Goal: Transaction & Acquisition: Purchase product/service

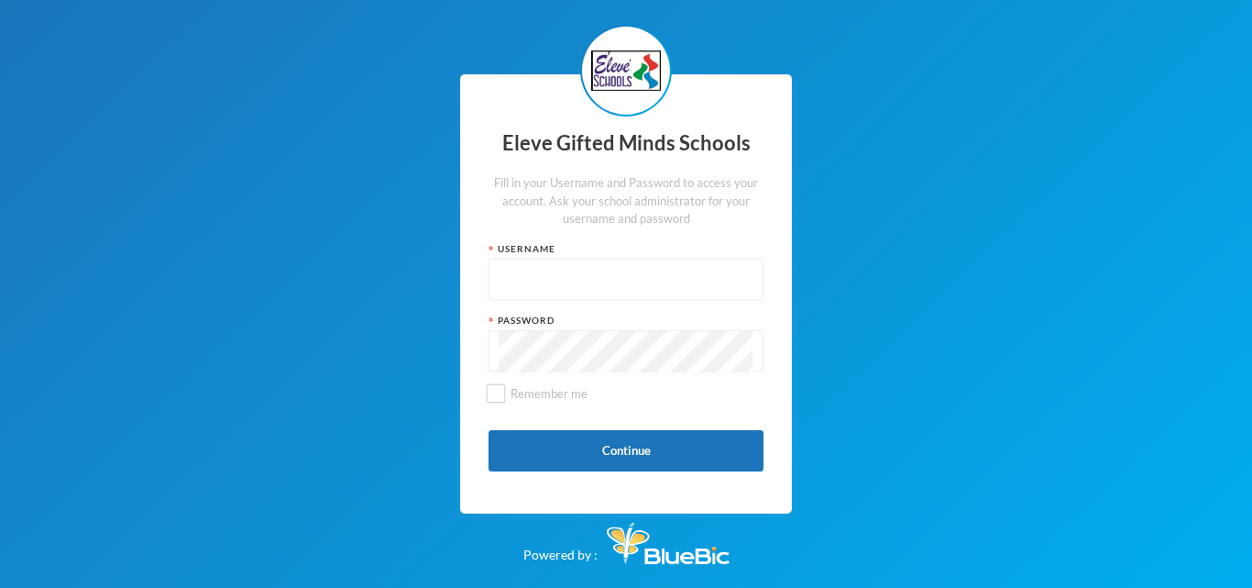
click at [1134, 208] on div "Eleve Gifted Minds Schools Fill in your Username and Password to access your ac…" at bounding box center [626, 294] width 1252 height 588
click at [589, 264] on input "text" at bounding box center [626, 279] width 255 height 41
type input "Admin"
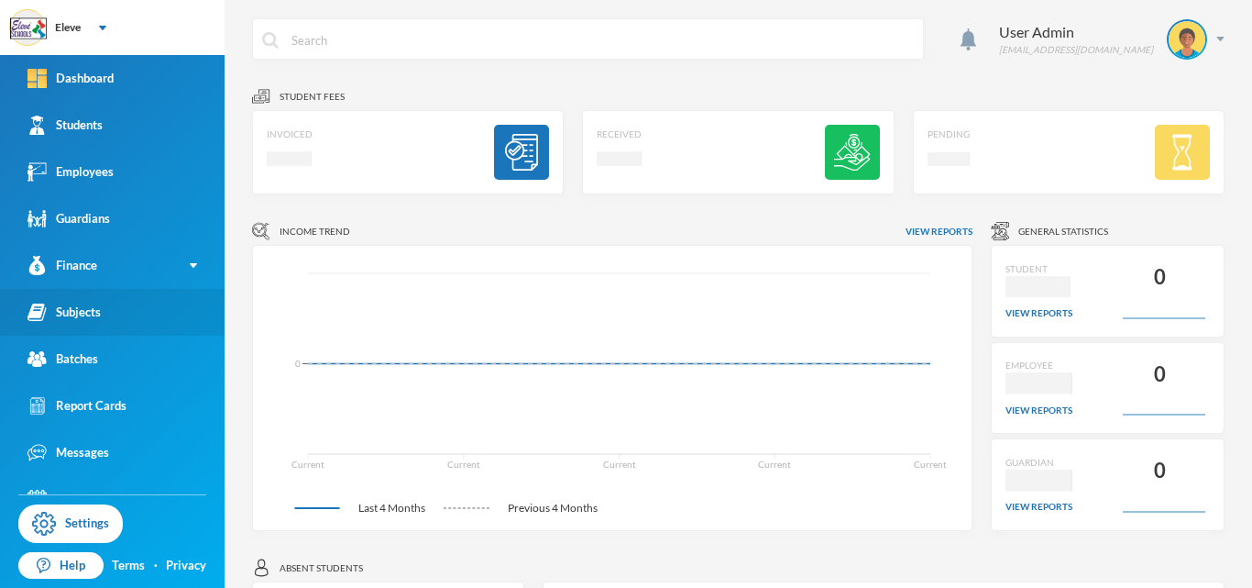
click at [114, 315] on link "Subjects" at bounding box center [112, 312] width 225 height 47
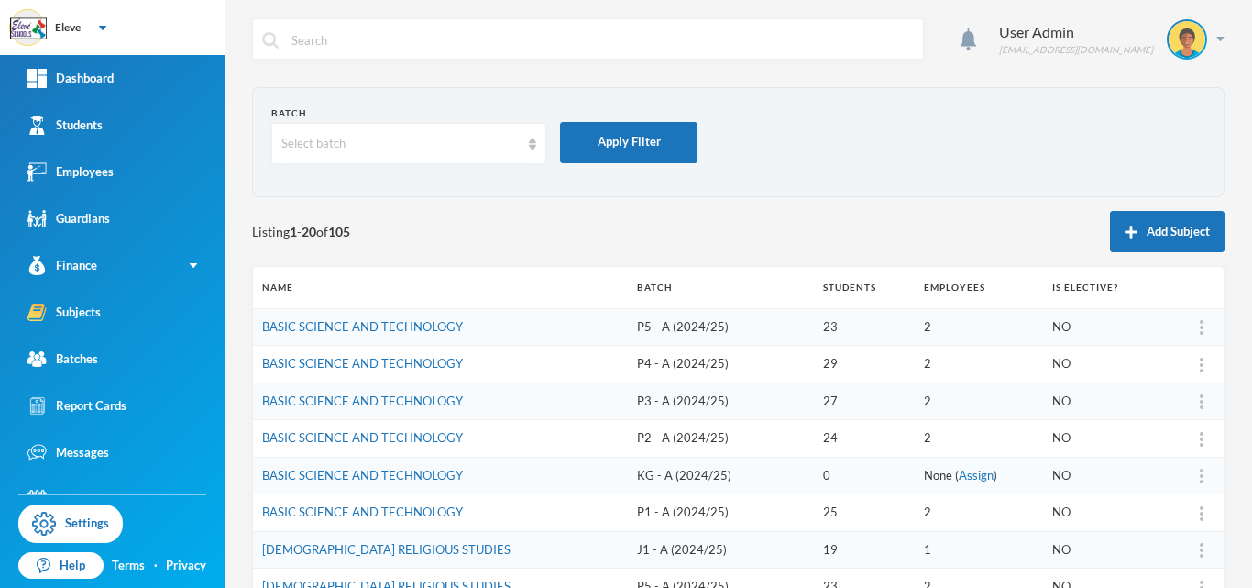
scroll to position [28, 0]
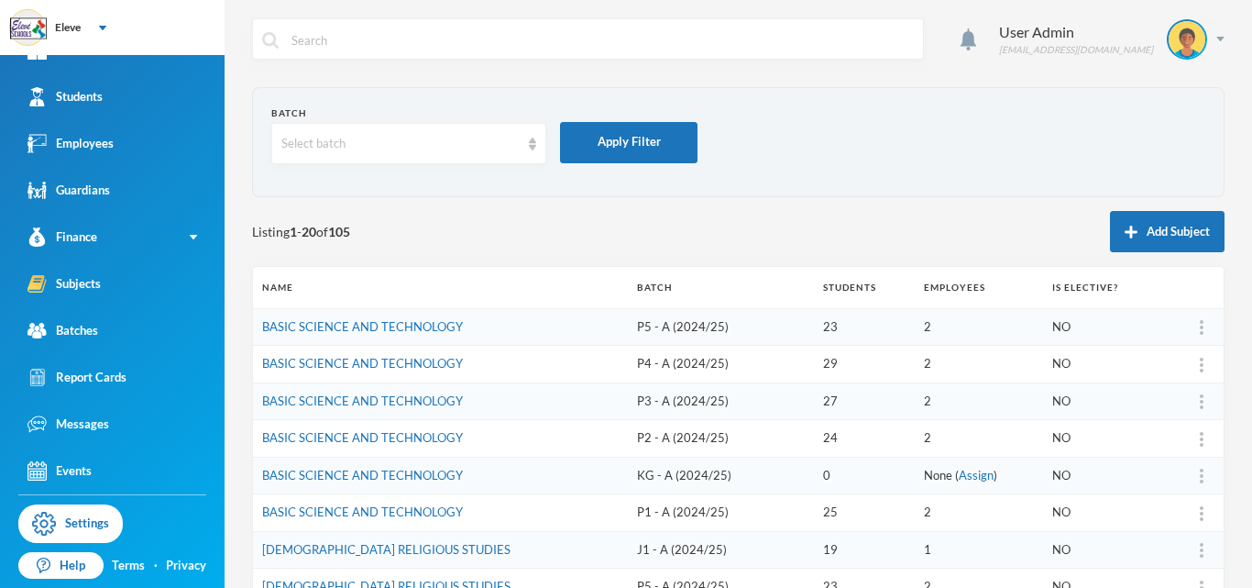
click at [1095, 416] on td "NO" at bounding box center [1102, 401] width 118 height 38
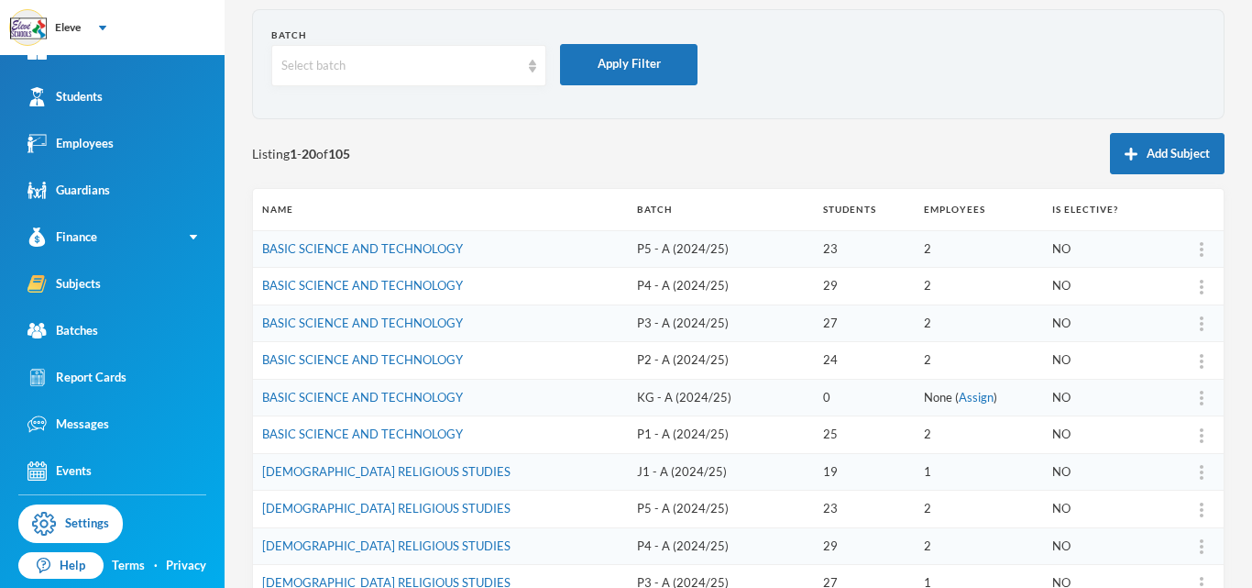
scroll to position [73, 0]
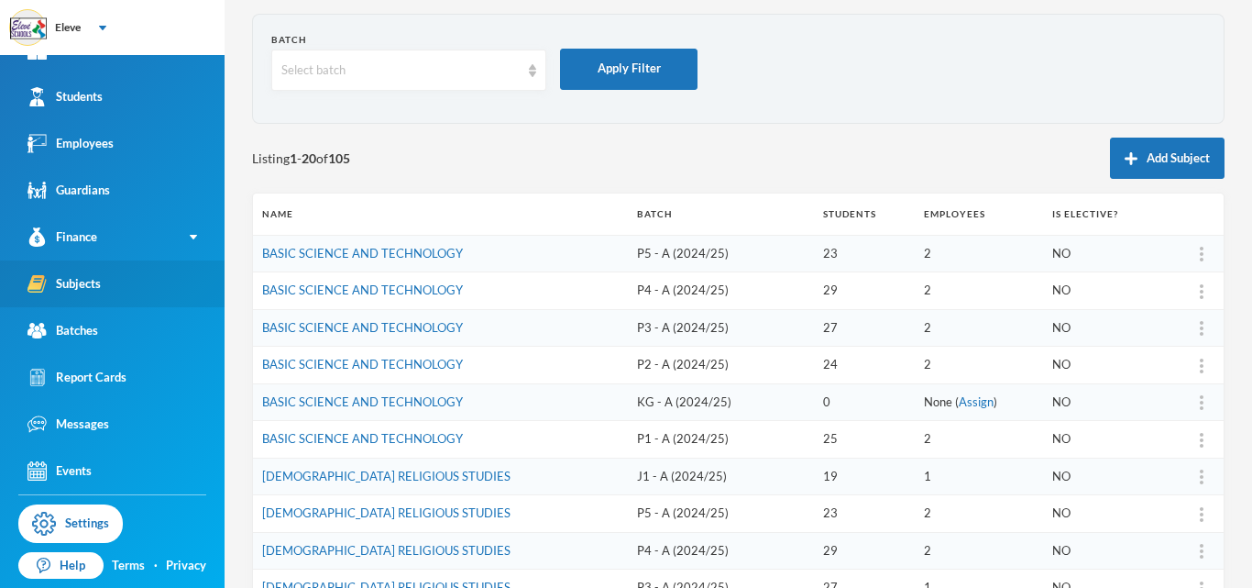
click at [102, 291] on link "Subjects" at bounding box center [112, 283] width 225 height 47
click at [574, 487] on td "[DEMOGRAPHIC_DATA] RELIGIOUS STUDIES" at bounding box center [440, 476] width 375 height 38
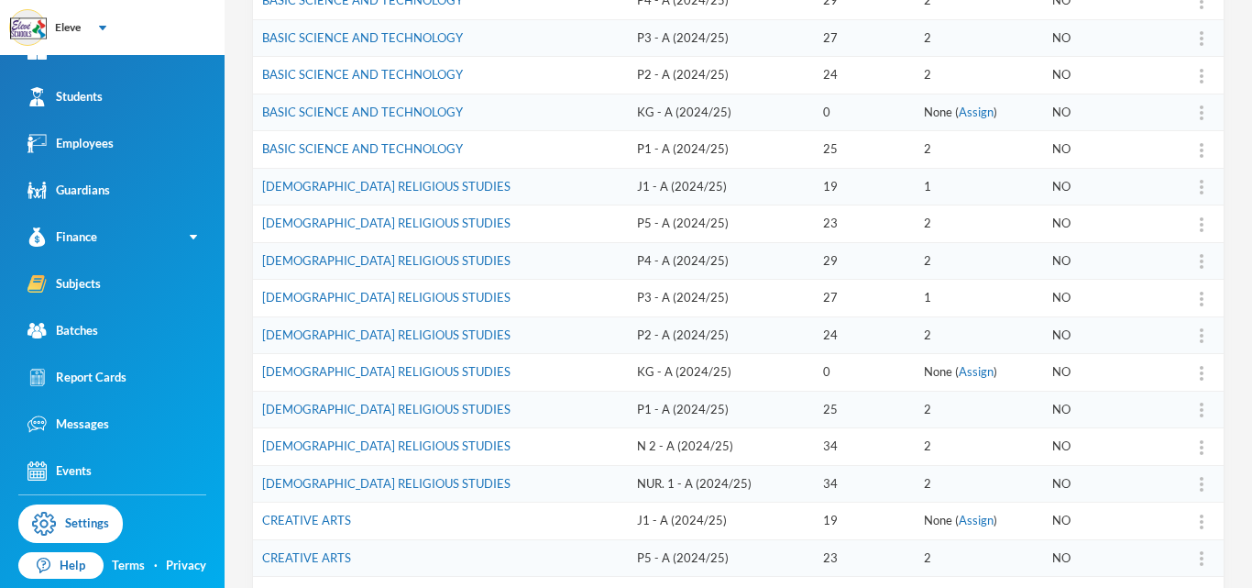
scroll to position [367, 0]
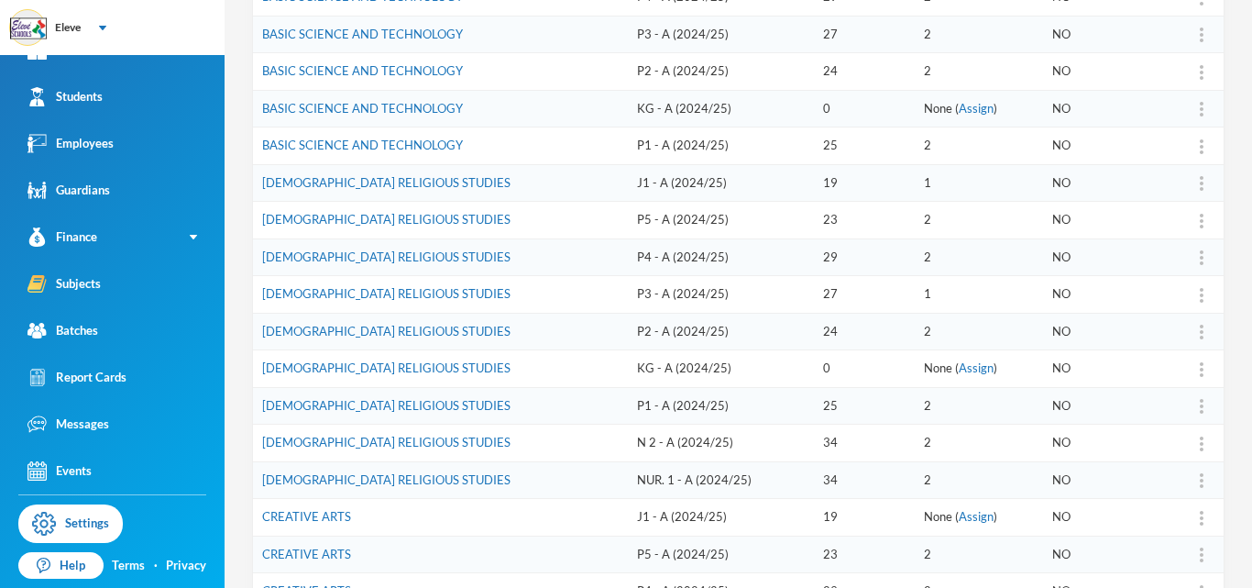
click at [628, 476] on td "NUR. 1 - A (2024/25)" at bounding box center [721, 480] width 187 height 38
click at [408, 475] on link "[DEMOGRAPHIC_DATA] RELIGIOUS STUDIES" at bounding box center [386, 479] width 248 height 15
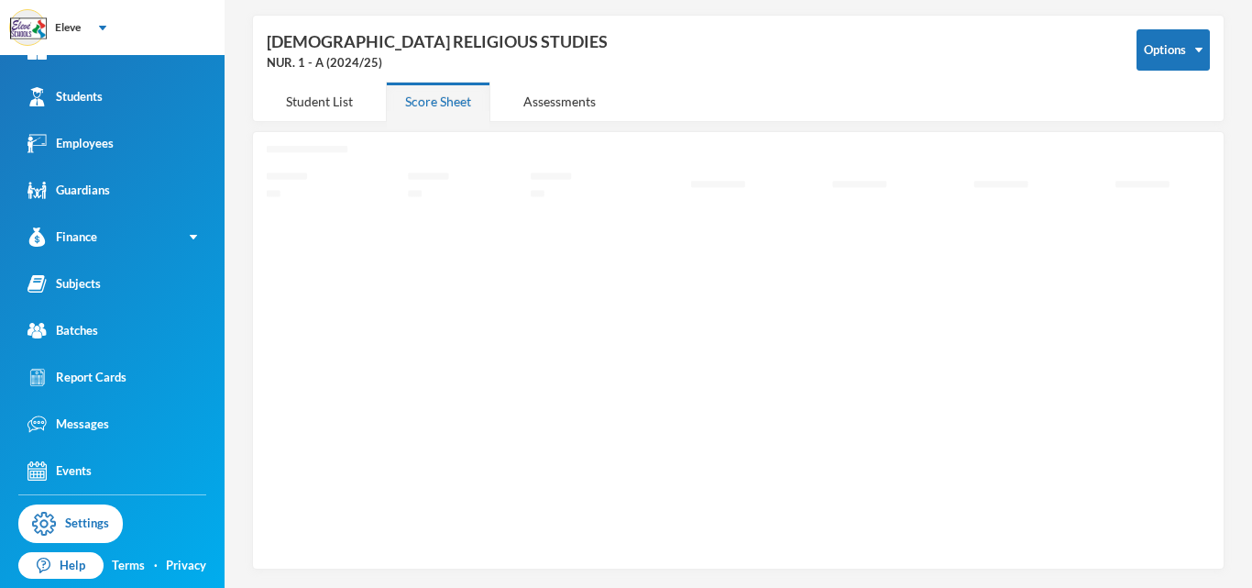
scroll to position [71, 0]
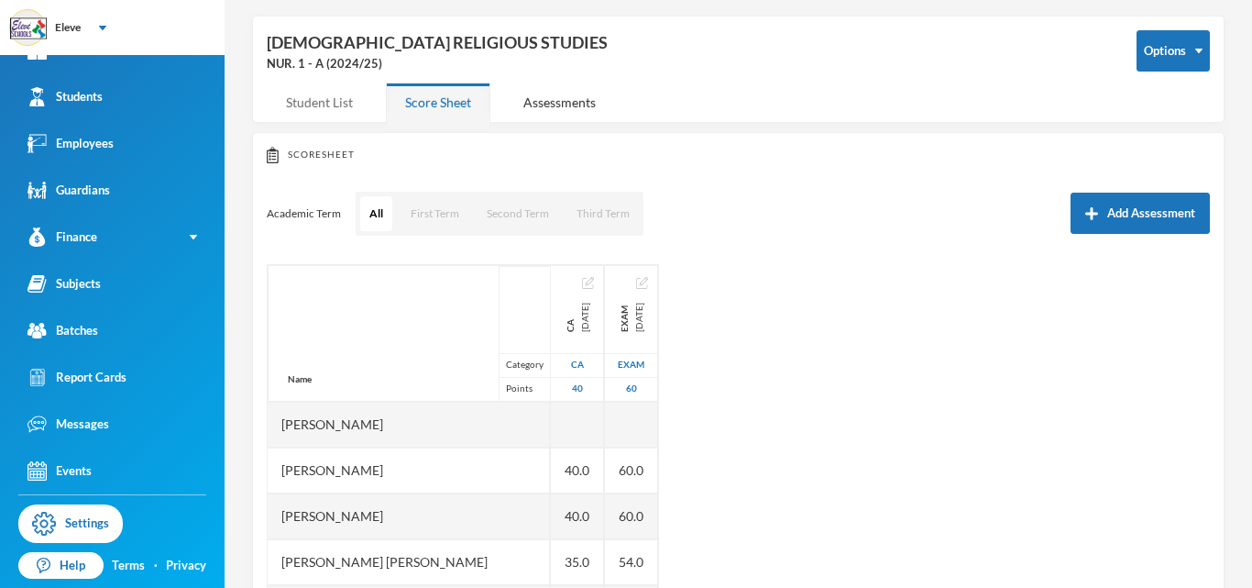
click at [296, 108] on div "Student List" at bounding box center [319, 101] width 105 height 39
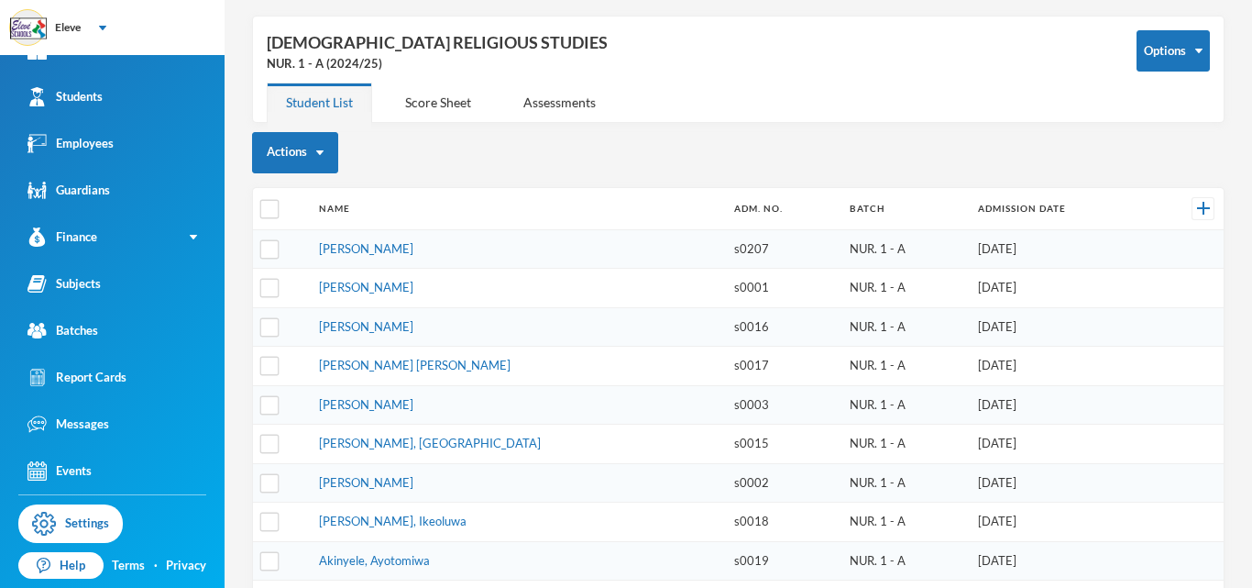
click at [1006, 372] on td "[DATE]" at bounding box center [1060, 365] width 183 height 39
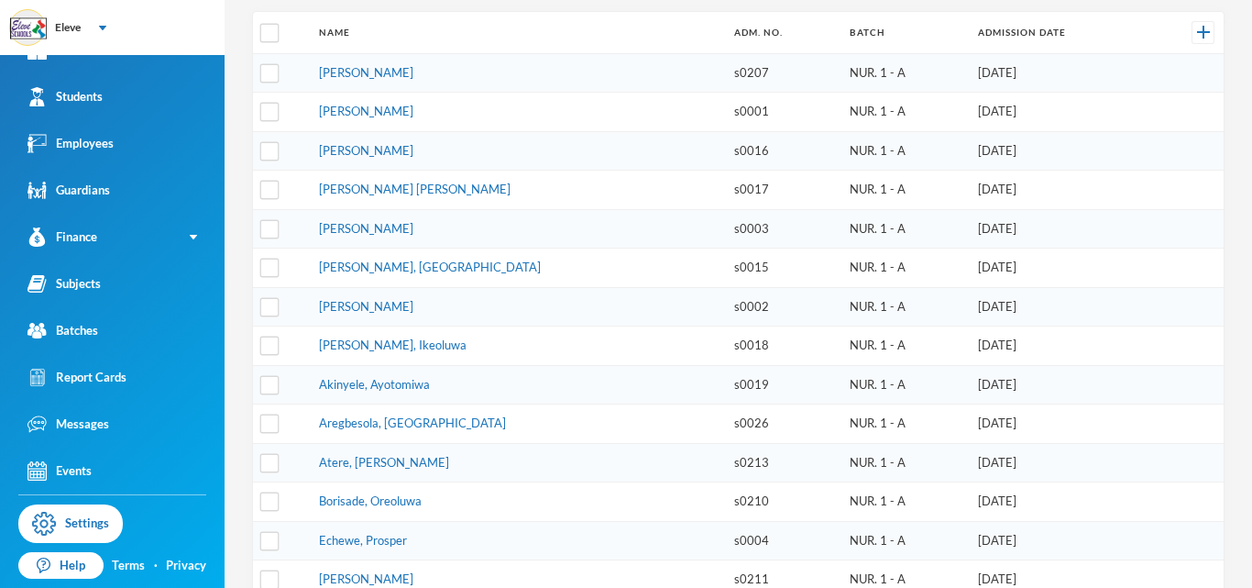
scroll to position [255, 0]
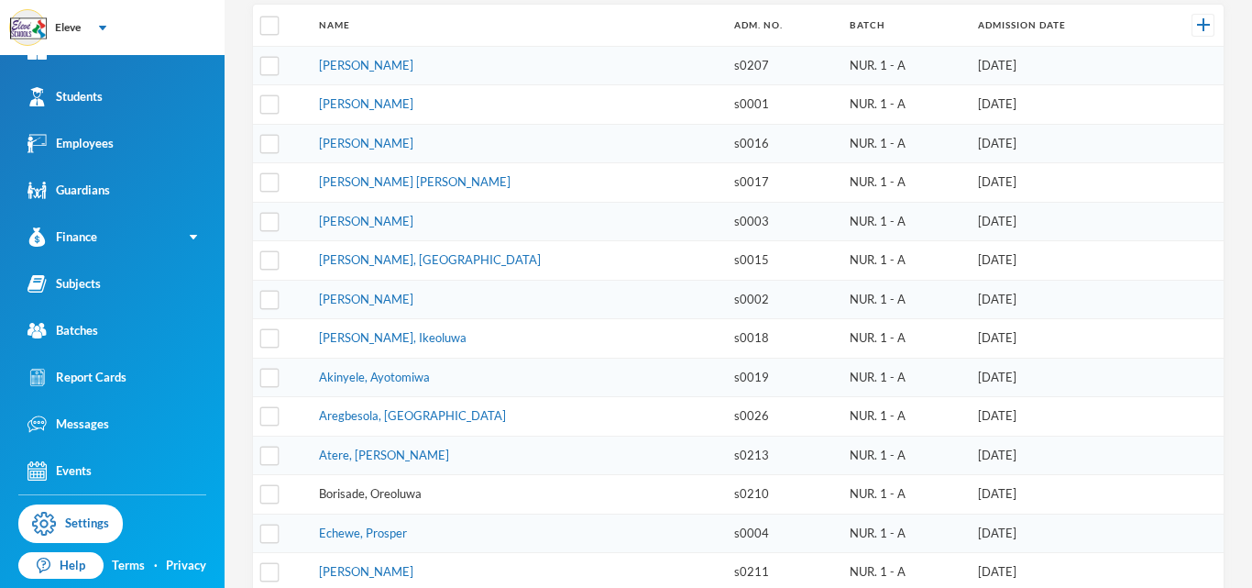
click at [351, 491] on link "Borisade, Oreoluwa" at bounding box center [370, 493] width 103 height 15
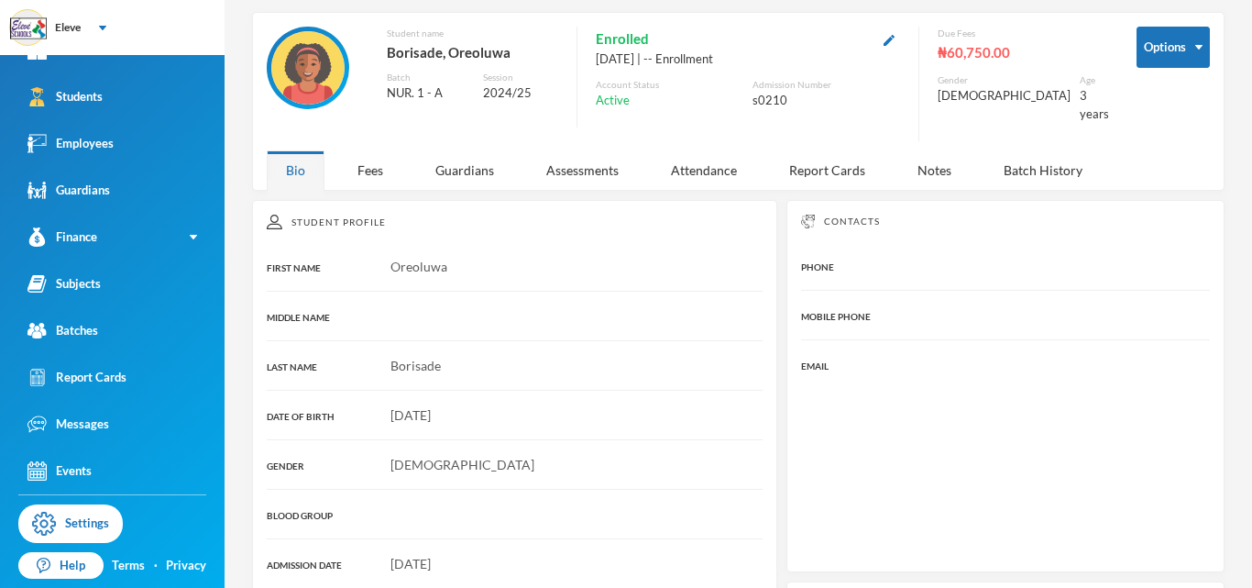
scroll to position [255, 0]
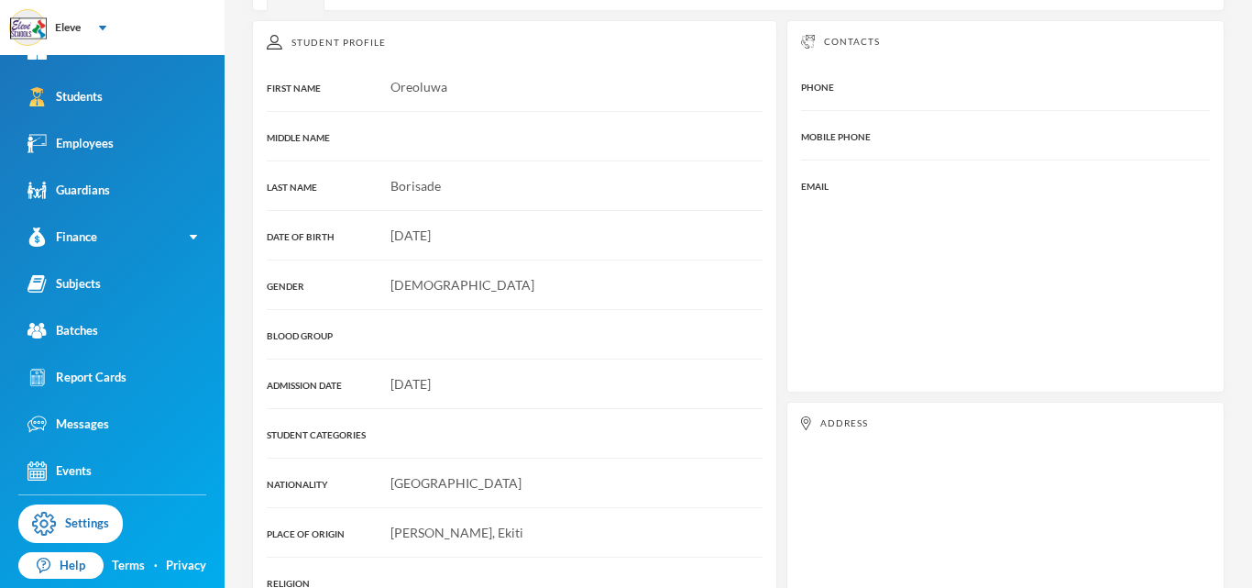
click at [600, 41] on div "Student Profile FIRST NAME Oreoluwa MIDDLE NAME LAST NAME Borisade DATE OF BIRT…" at bounding box center [514, 337] width 525 height 635
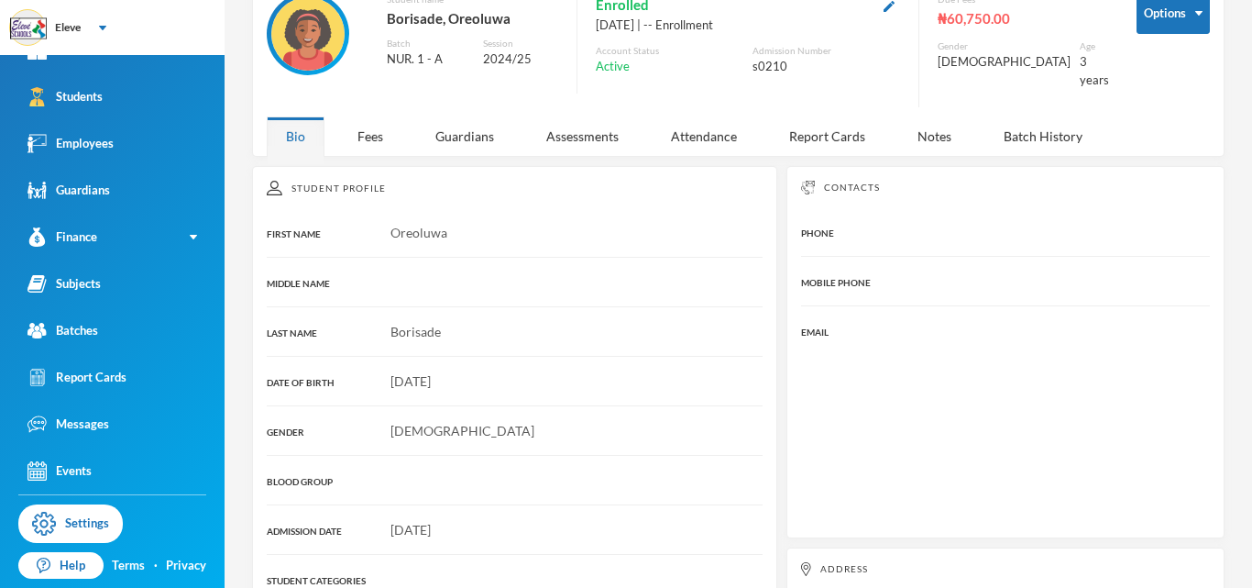
scroll to position [108, 0]
click at [366, 130] on div "Fees" at bounding box center [370, 136] width 64 height 39
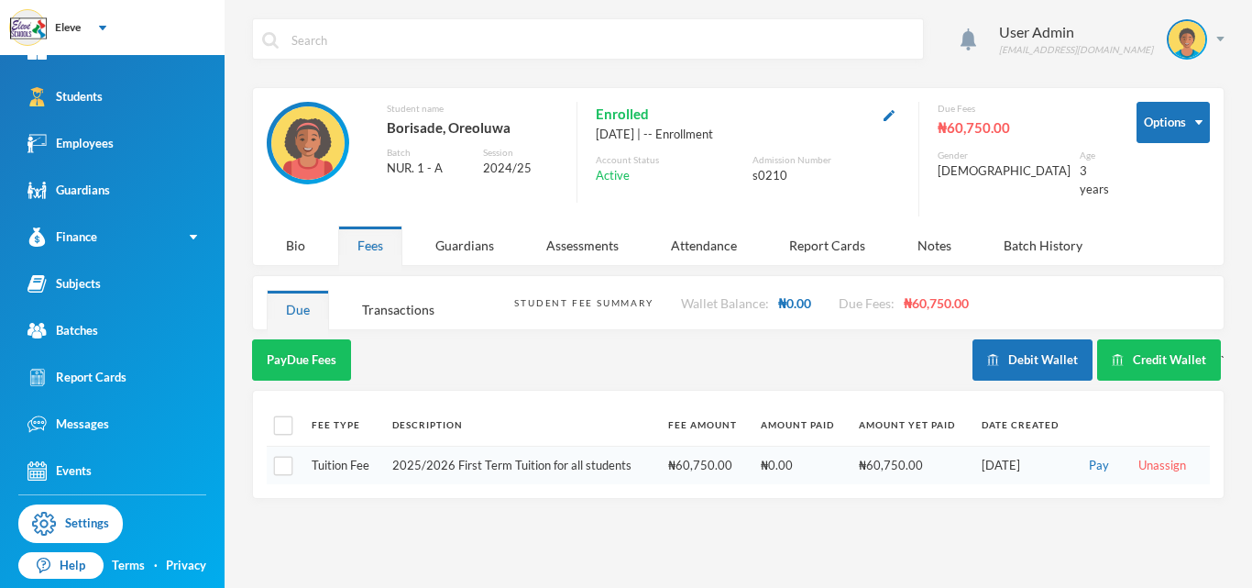
scroll to position [0, 0]
click at [1102, 456] on button "Pay" at bounding box center [1098, 466] width 31 height 20
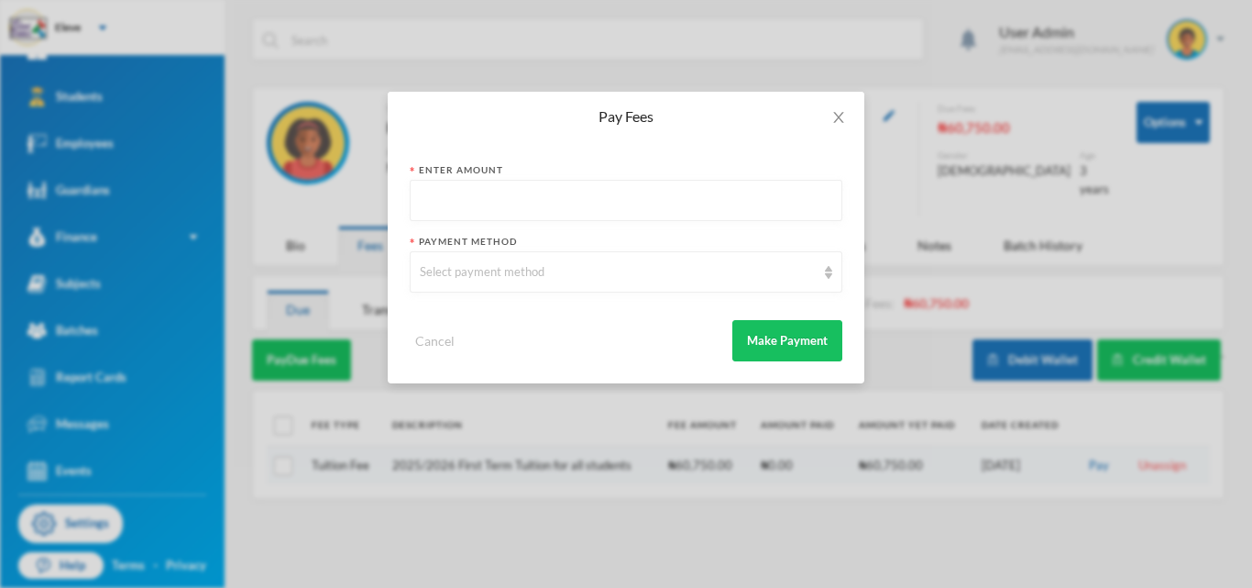
click at [655, 186] on input "text" at bounding box center [626, 201] width 412 height 41
type input "60750"
click at [536, 279] on div "Select payment method" at bounding box center [618, 272] width 396 height 18
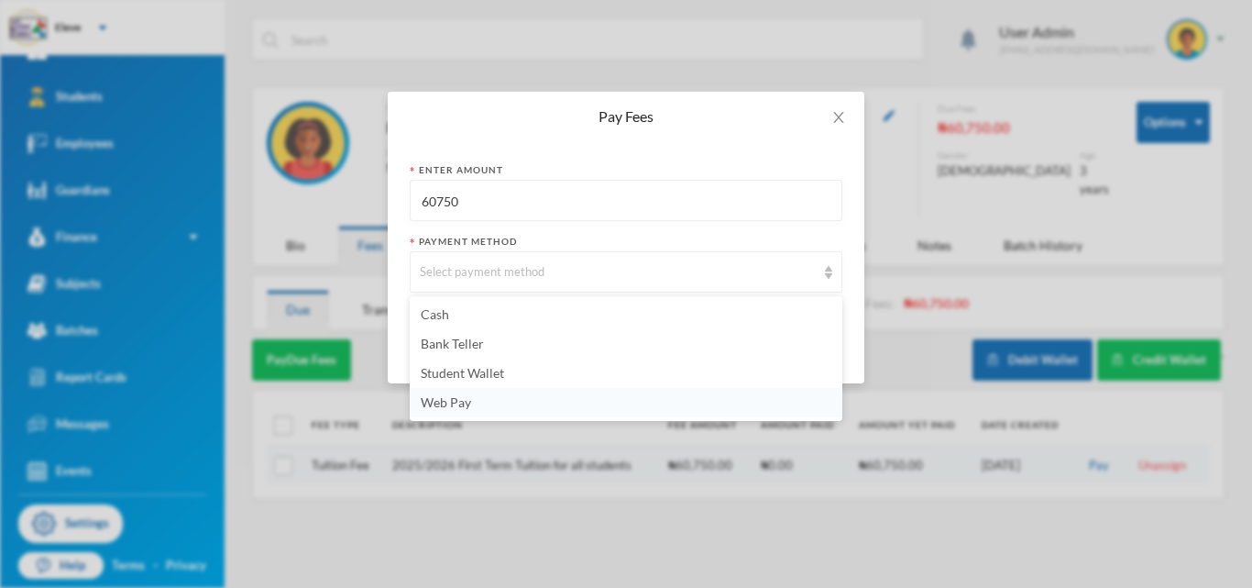
click at [436, 400] on span "Web Pay" at bounding box center [446, 402] width 50 height 16
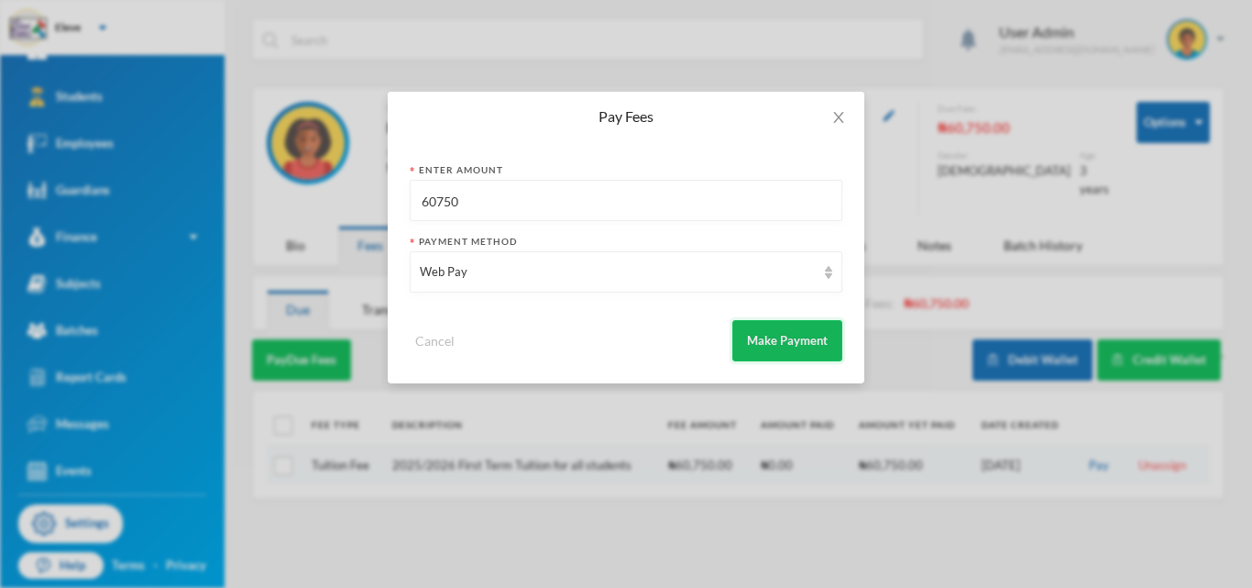
click at [782, 349] on button "Make Payment" at bounding box center [787, 340] width 110 height 41
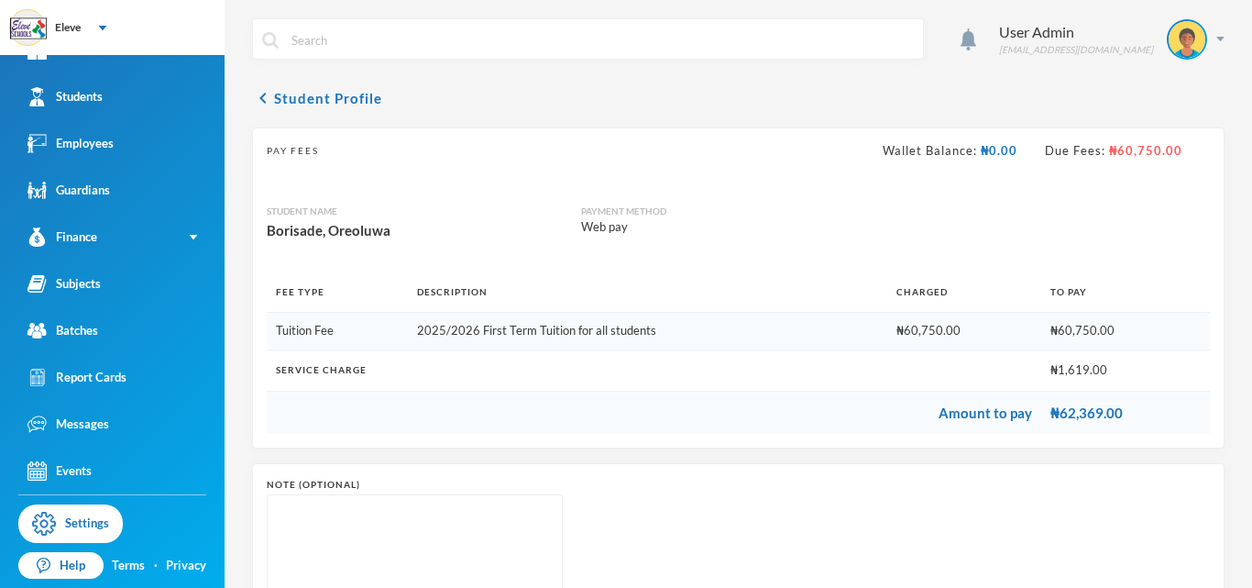
click at [782, 349] on th "Service Charge" at bounding box center [654, 369] width 775 height 41
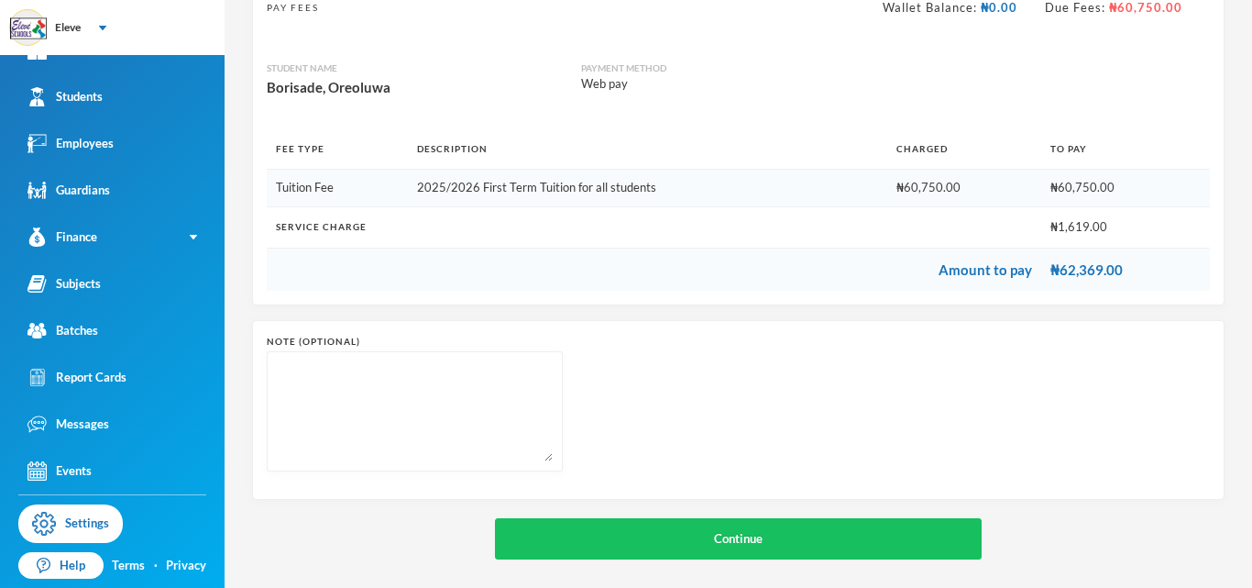
scroll to position [151, 0]
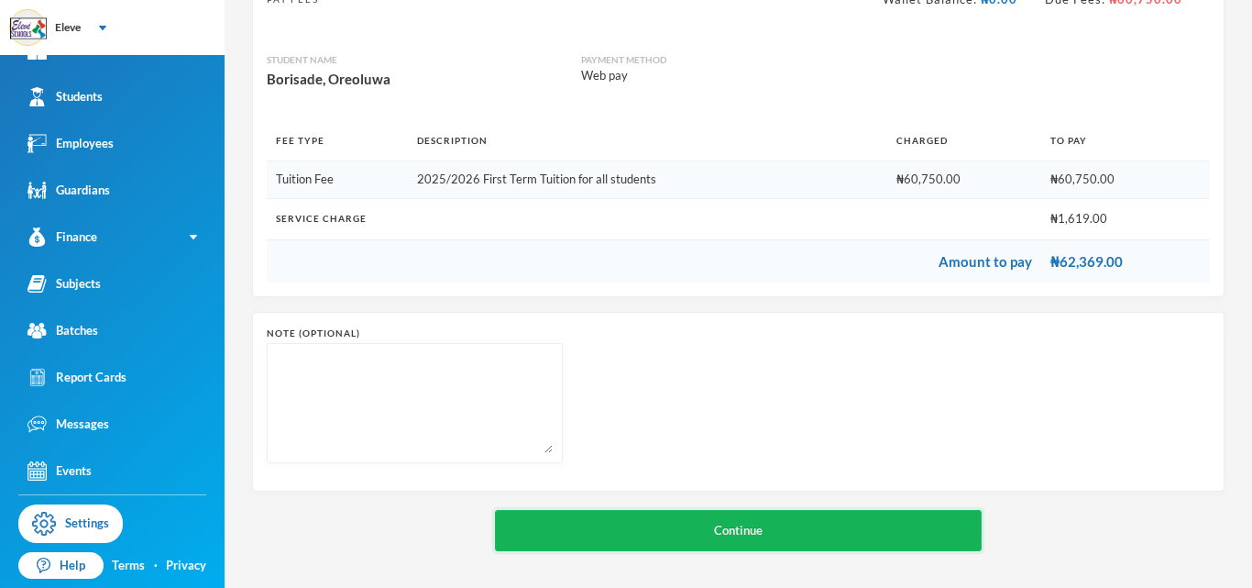
click at [737, 531] on button "Continue" at bounding box center [738, 530] width 487 height 41
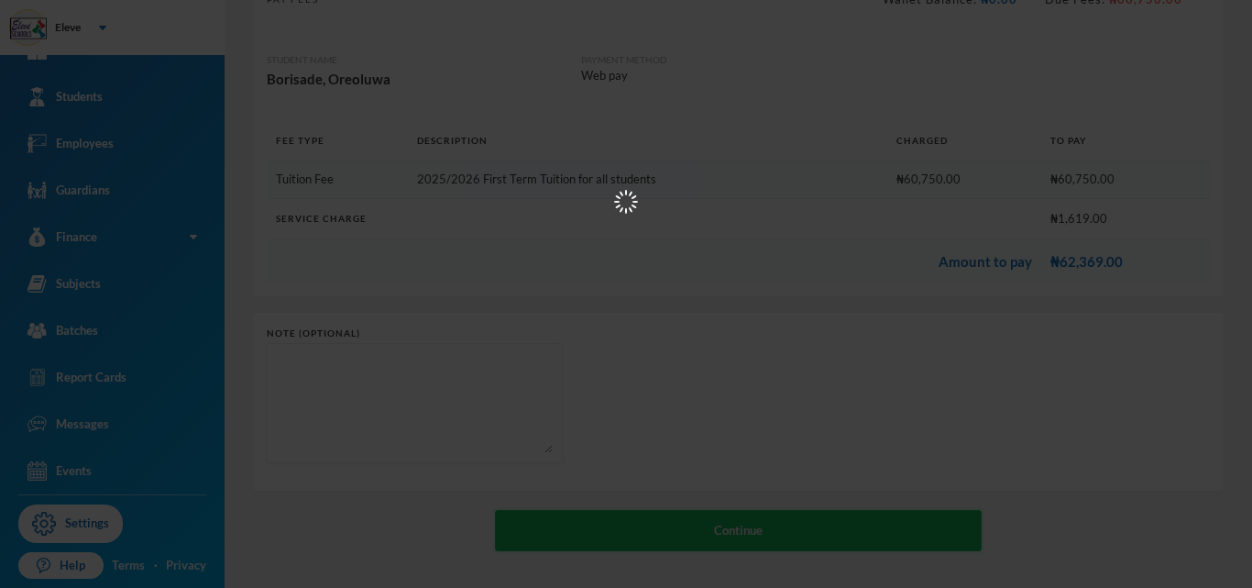
scroll to position [0, 0]
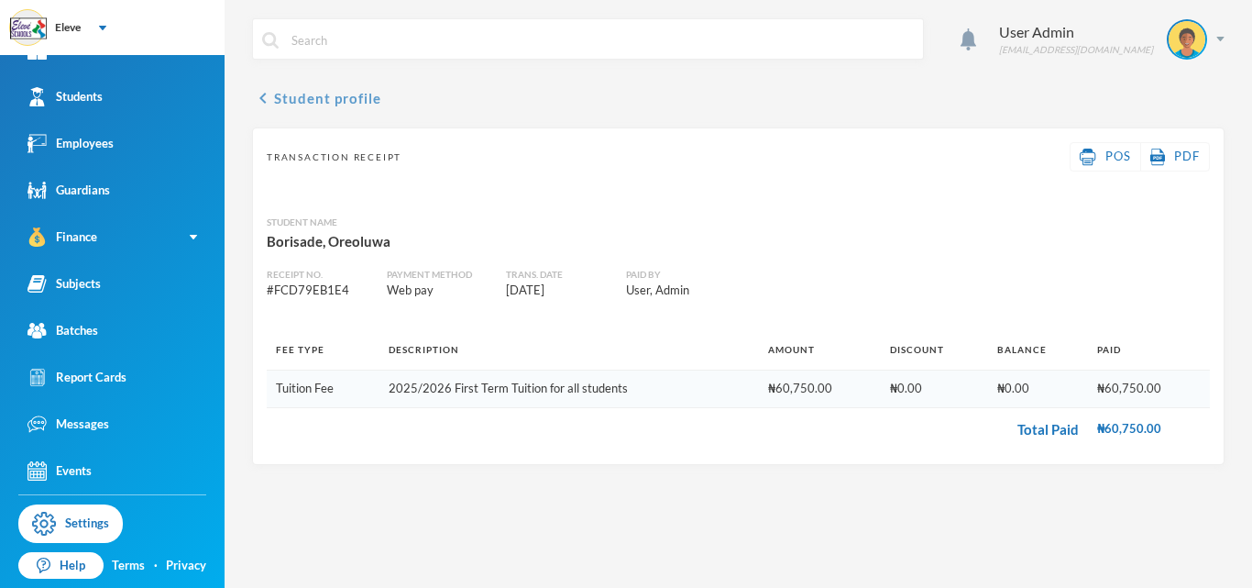
click at [263, 96] on icon "chevron_left" at bounding box center [263, 98] width 22 height 22
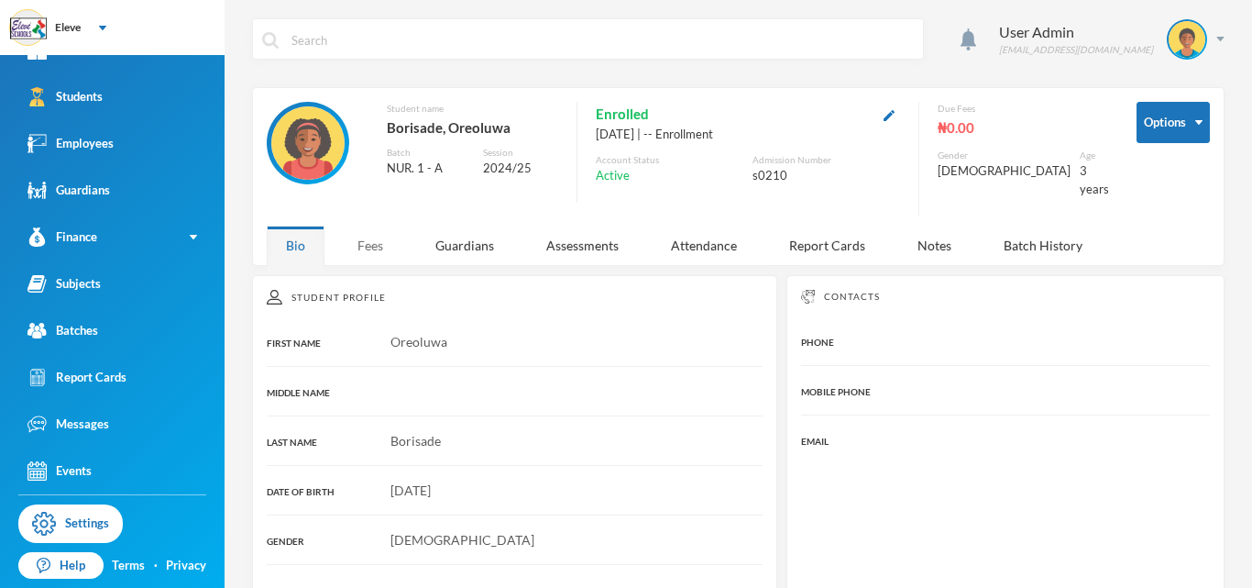
click at [362, 234] on div "Fees" at bounding box center [370, 244] width 64 height 39
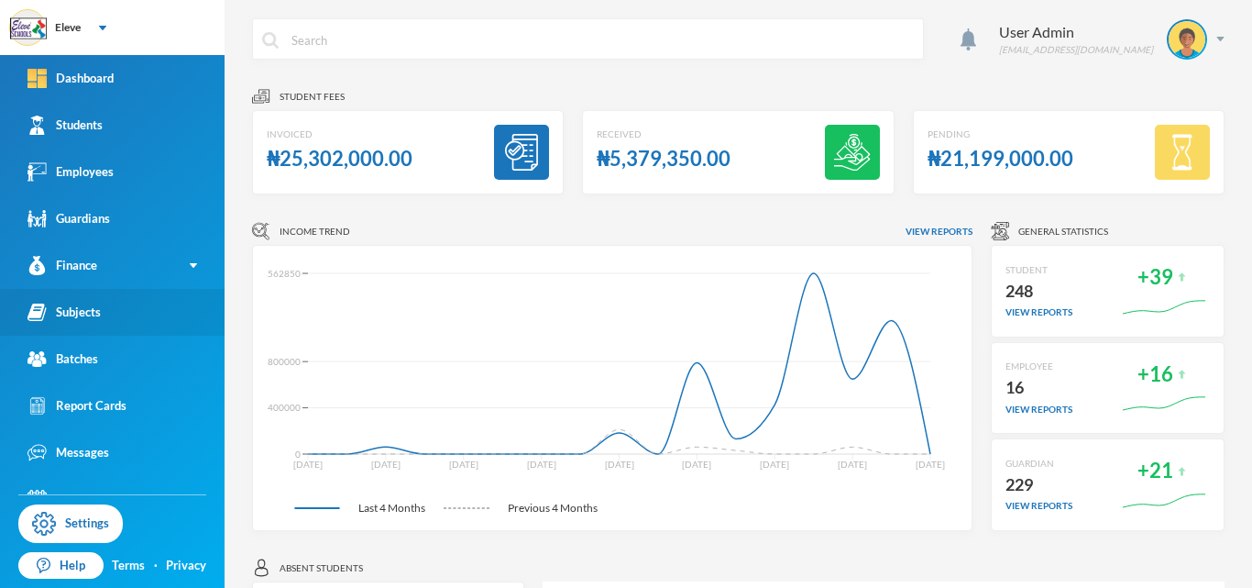
click at [77, 310] on div "Subjects" at bounding box center [63, 311] width 73 height 19
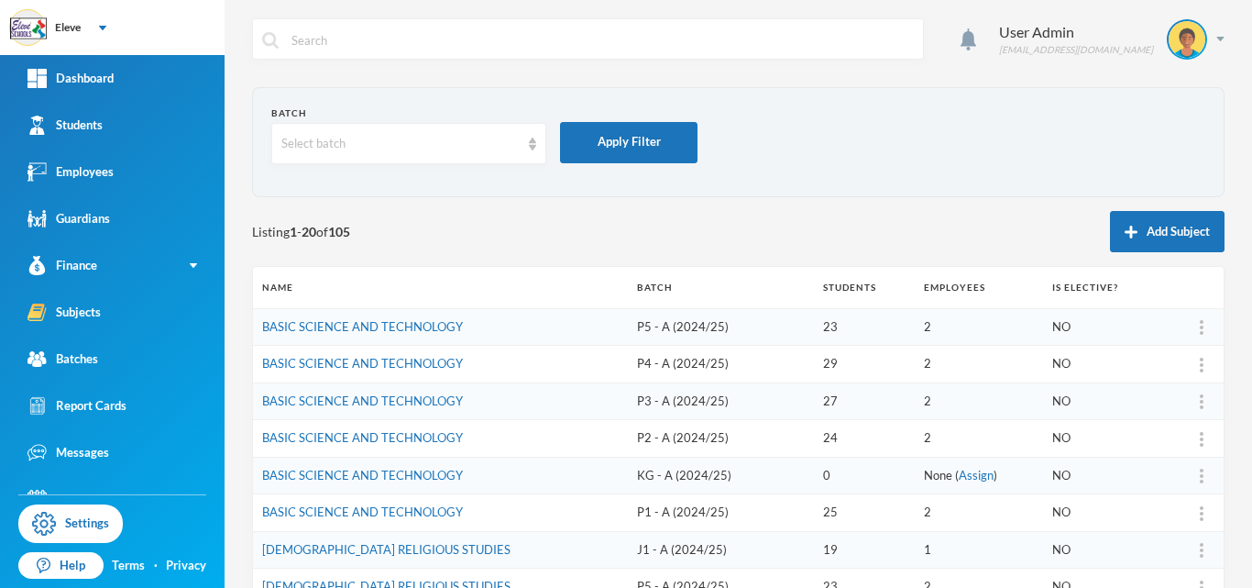
click at [943, 505] on td "2" at bounding box center [979, 513] width 128 height 38
click at [577, 500] on td "BASIC SCIENCE AND TECHNOLOGY" at bounding box center [440, 513] width 375 height 38
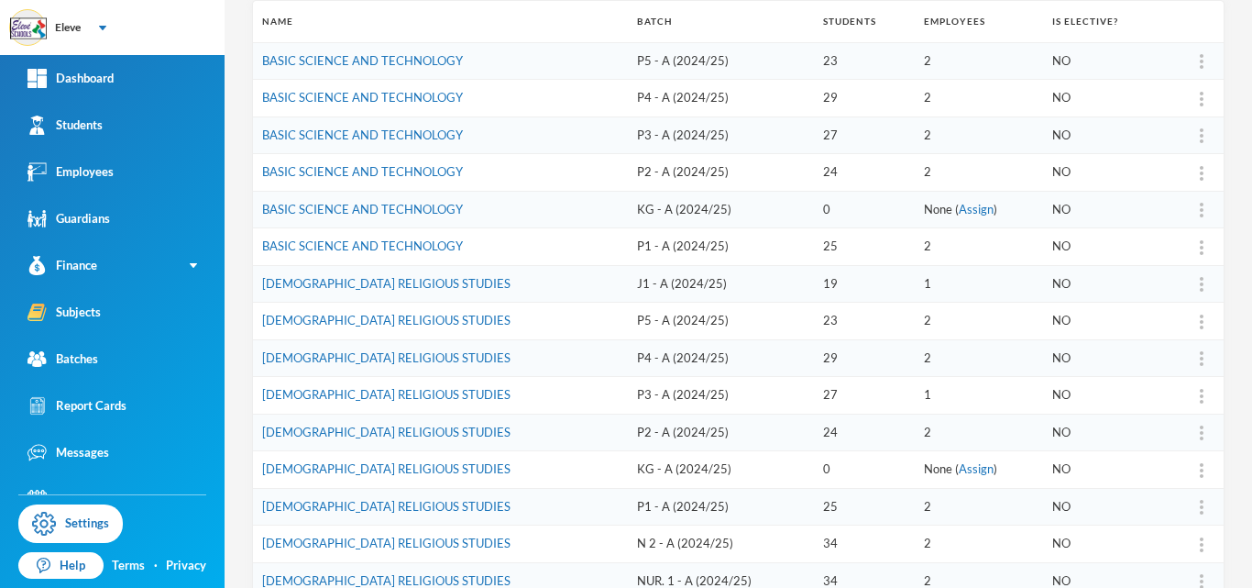
scroll to position [293, 0]
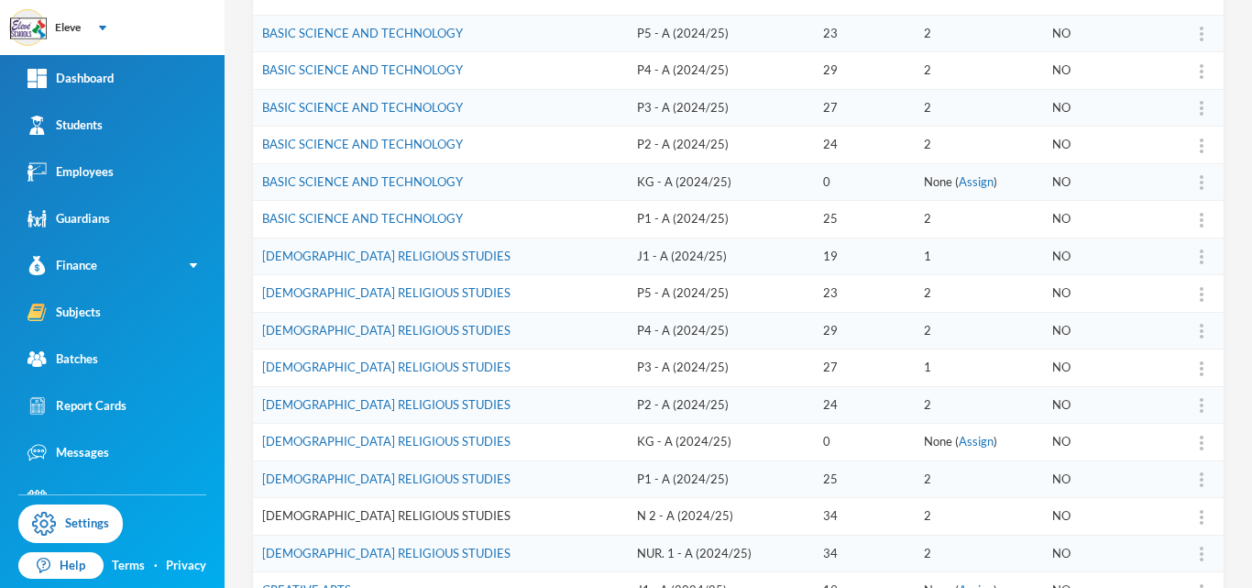
click at [399, 510] on link "[DEMOGRAPHIC_DATA] RELIGIOUS STUDIES" at bounding box center [386, 515] width 248 height 15
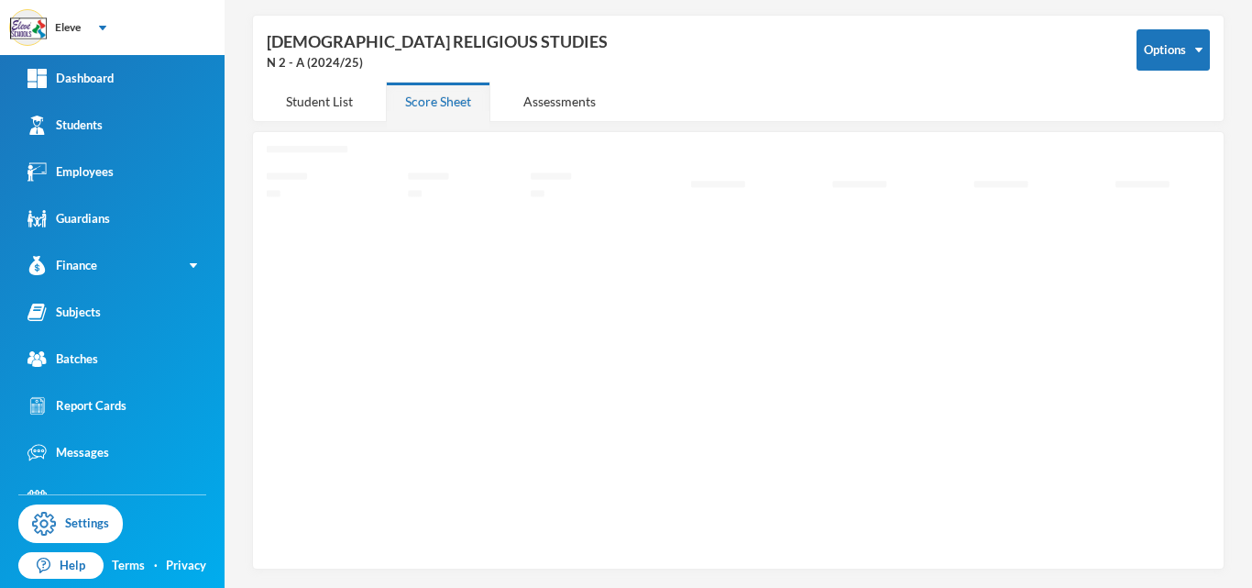
scroll to position [71, 0]
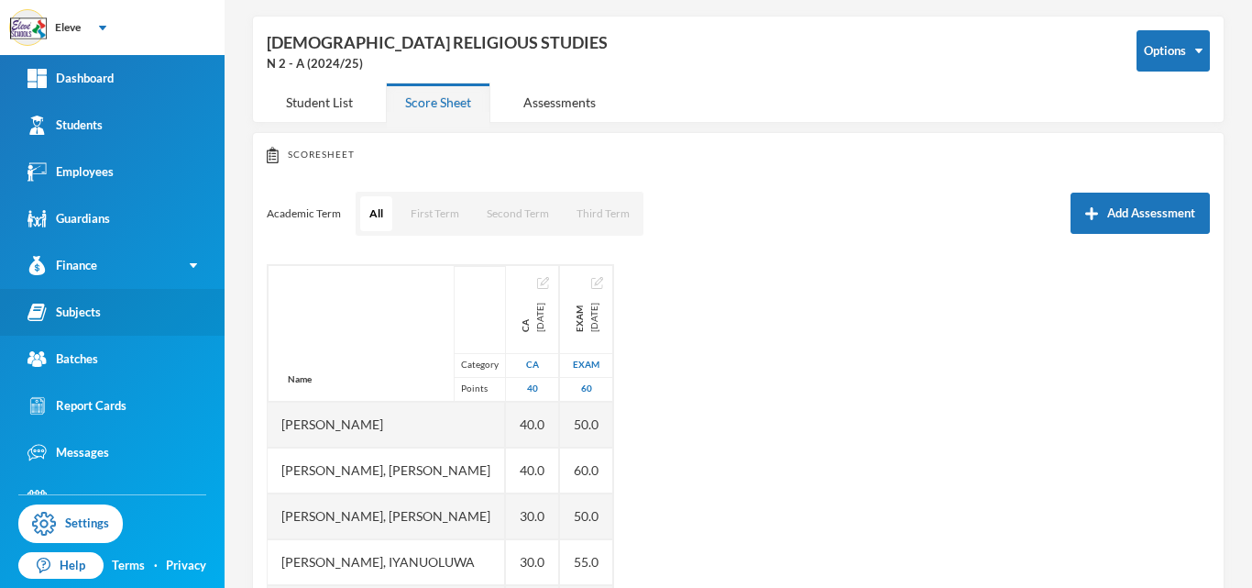
click at [63, 307] on div "Subjects" at bounding box center [63, 311] width 73 height 19
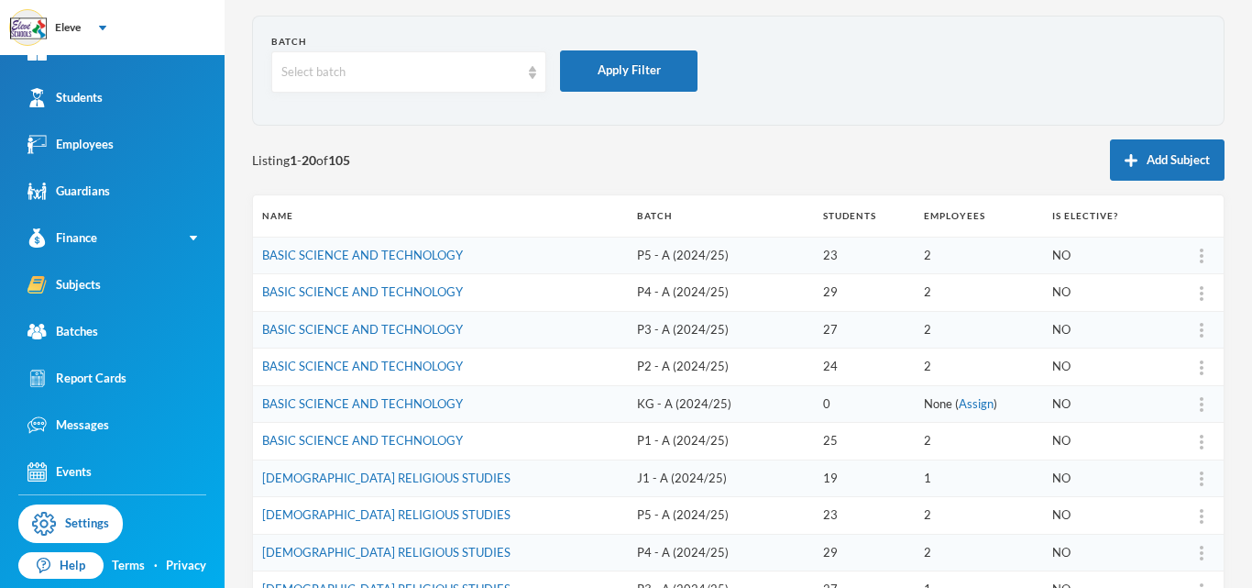
scroll to position [28, 0]
click at [741, 500] on td "P5 - A (2024/25)" at bounding box center [721, 516] width 187 height 38
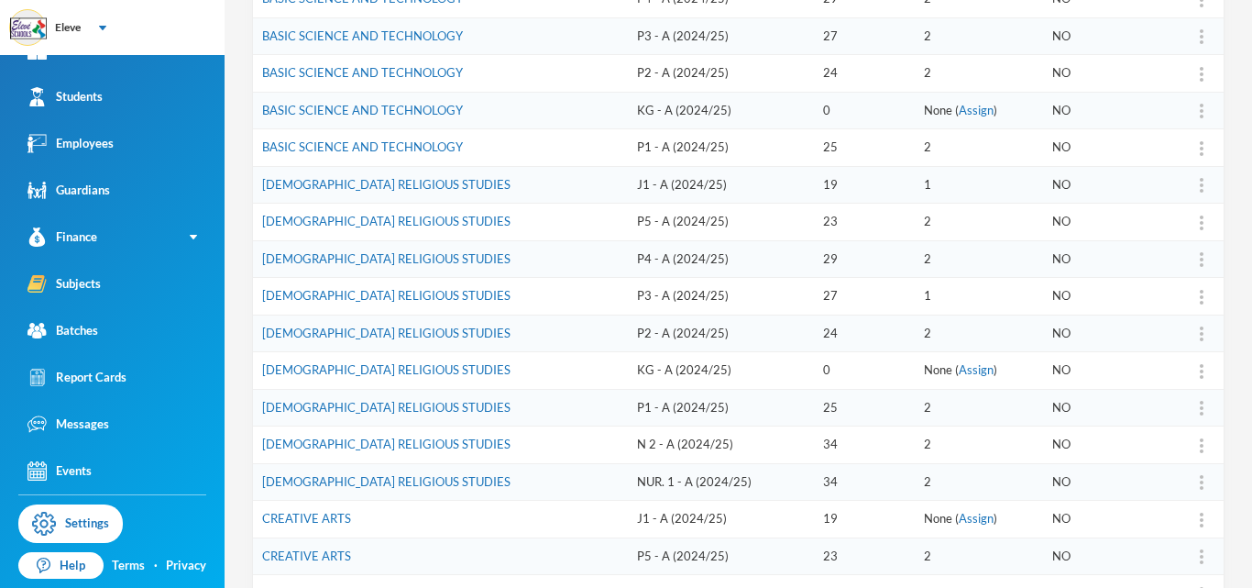
scroll to position [401, 0]
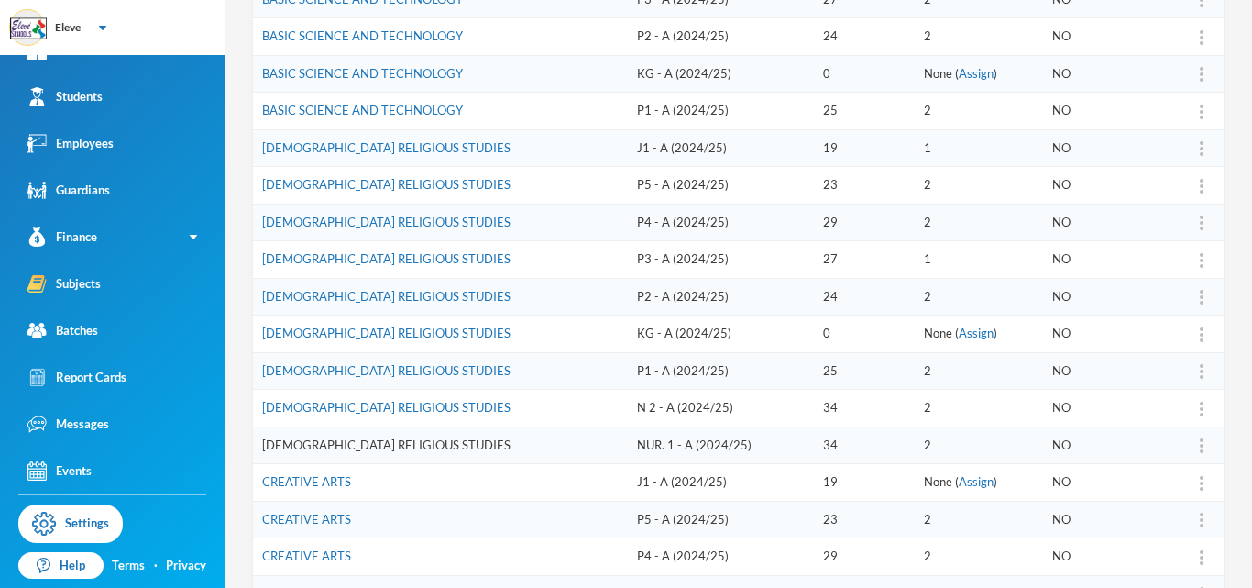
click at [418, 445] on link "[DEMOGRAPHIC_DATA] RELIGIOUS STUDIES" at bounding box center [386, 444] width 248 height 15
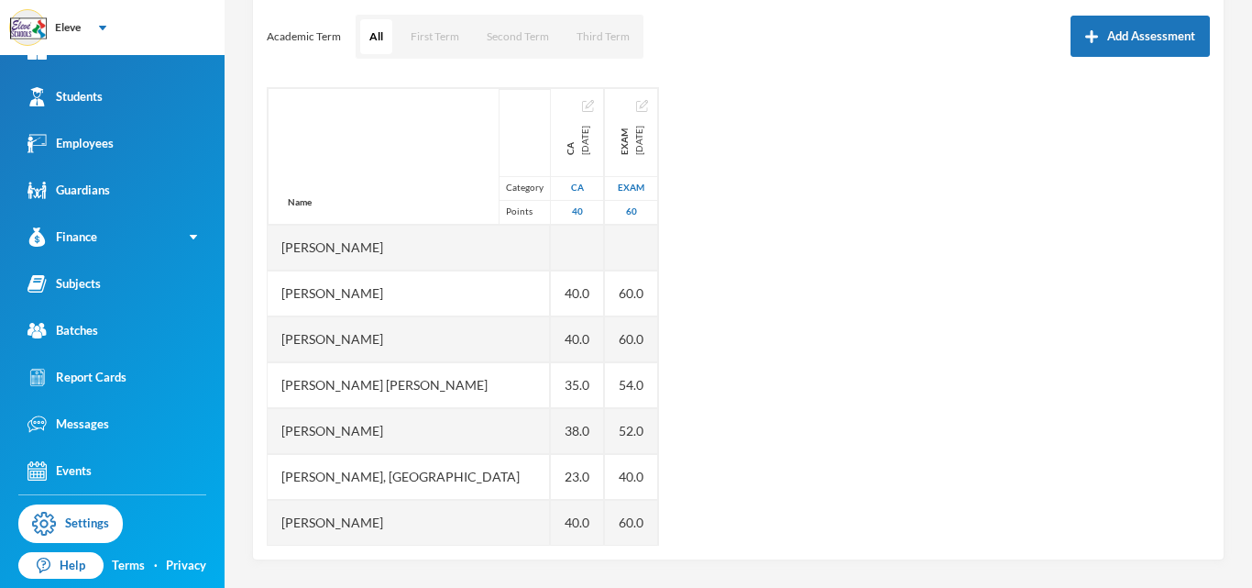
scroll to position [247, 0]
click at [351, 41] on div "Academic Term All First Term Second Term Third Term Add Assessment" at bounding box center [738, 38] width 943 height 46
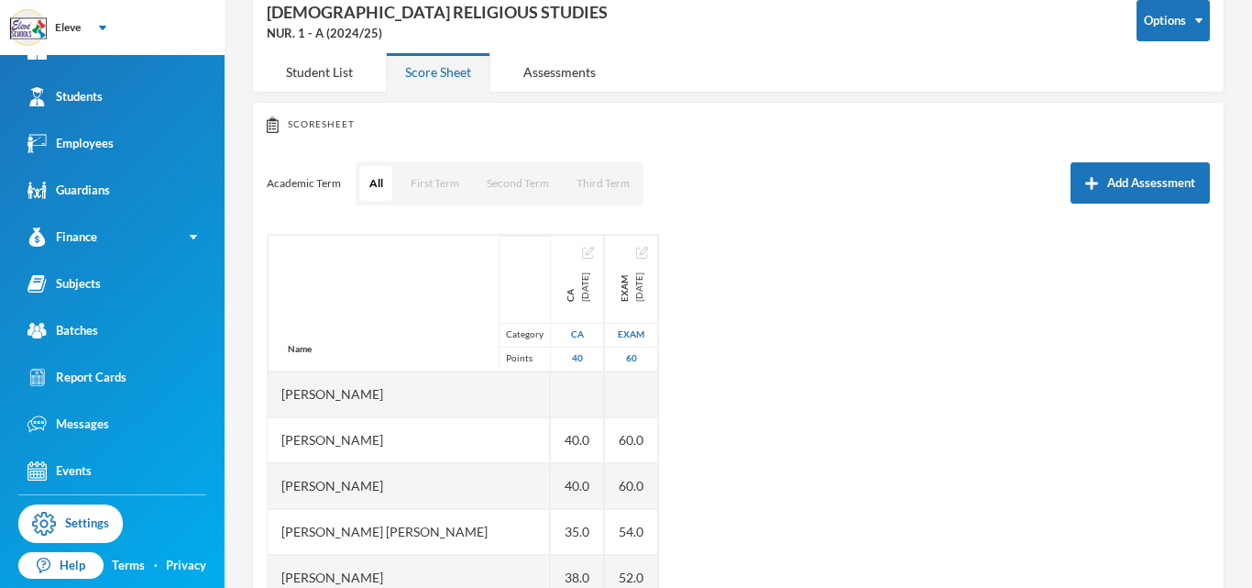
scroll to position [101, 0]
click at [302, 69] on div "Student List" at bounding box center [319, 72] width 105 height 39
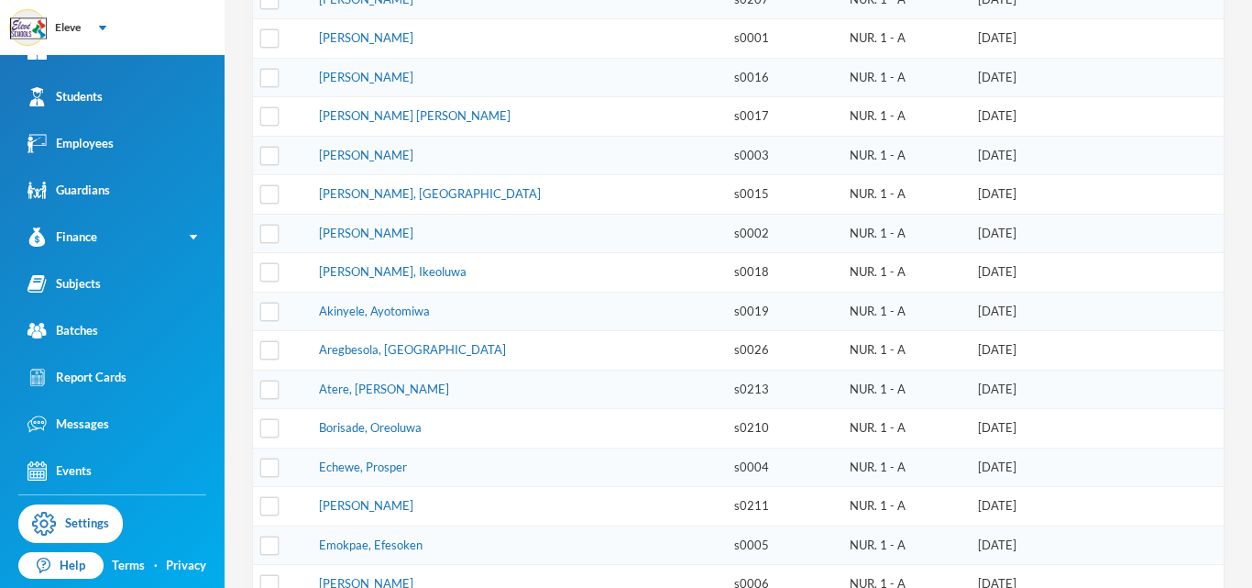
scroll to position [357, 0]
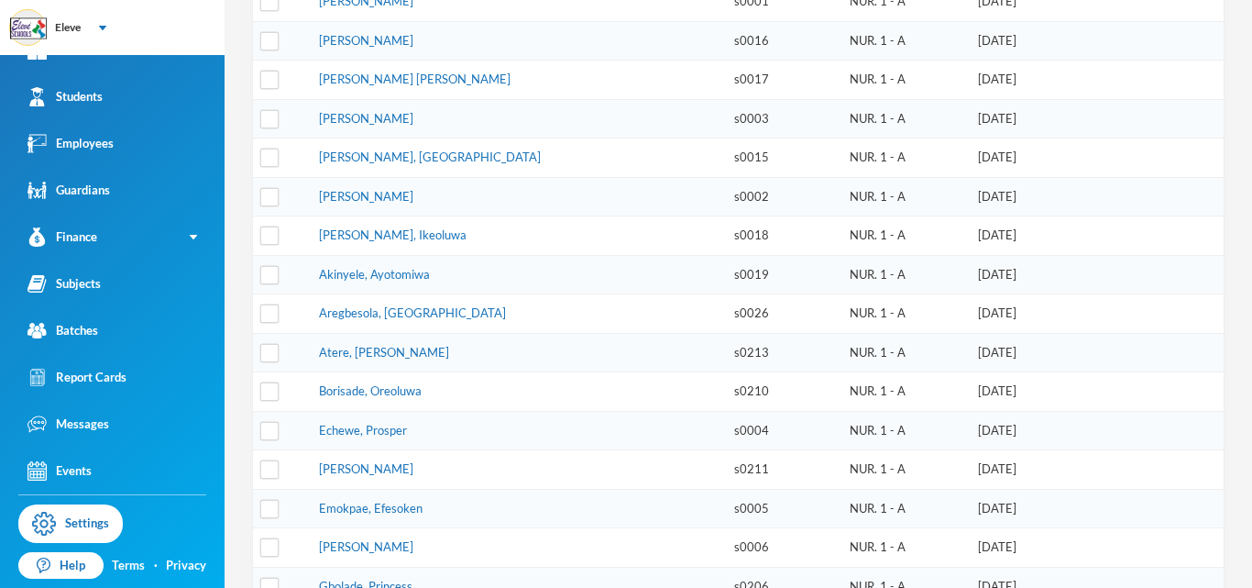
click at [725, 387] on td "s0210" at bounding box center [782, 391] width 115 height 39
